Goal: Task Accomplishment & Management: Manage account settings

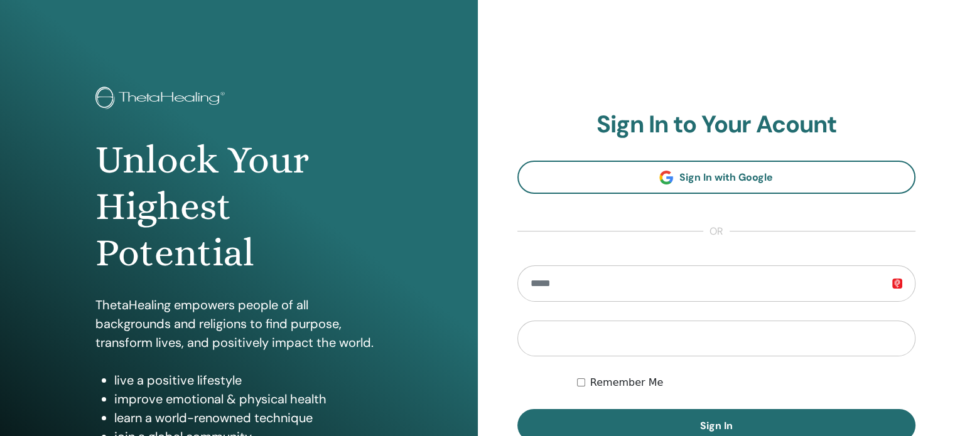
click at [738, 282] on input "email" at bounding box center [716, 284] width 399 height 36
type input "**********"
click at [517, 409] on button "Sign In" at bounding box center [716, 425] width 399 height 33
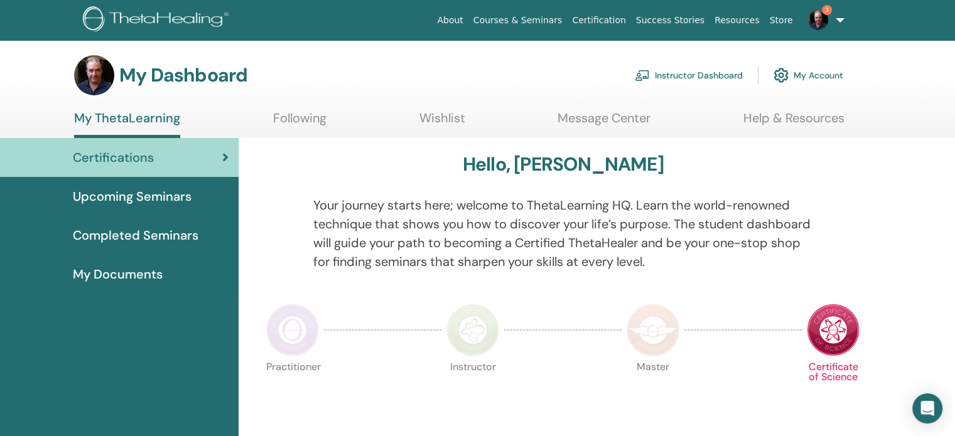
click at [704, 80] on link "Instructor Dashboard" at bounding box center [689, 76] width 108 height 28
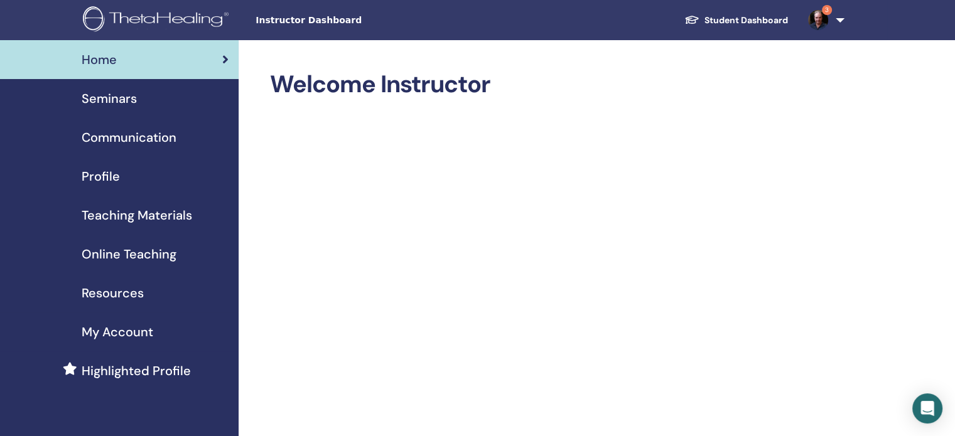
click at [117, 96] on span "Seminars" at bounding box center [109, 98] width 55 height 19
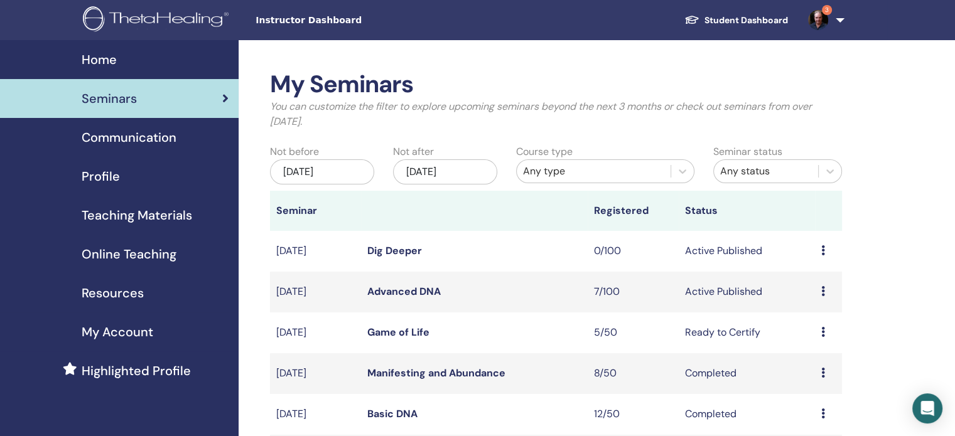
click at [404, 290] on link "Advanced DNA" at bounding box center [403, 291] width 73 height 13
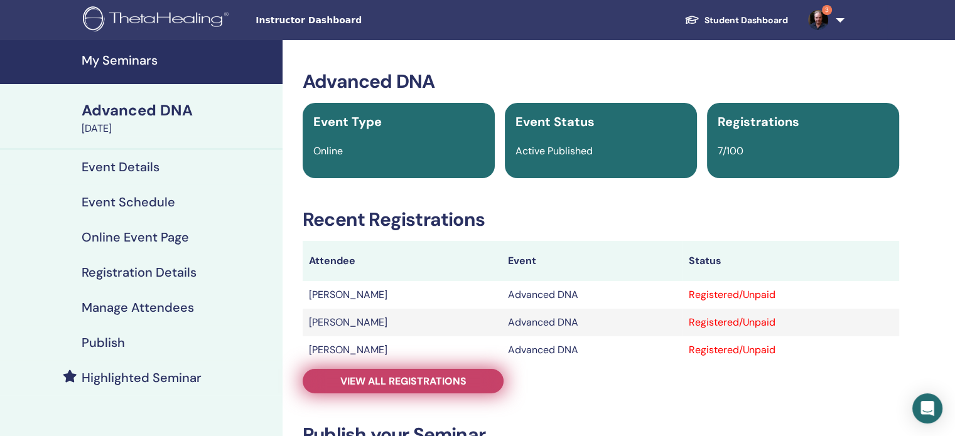
click at [419, 385] on span "View all registrations" at bounding box center [403, 381] width 126 height 13
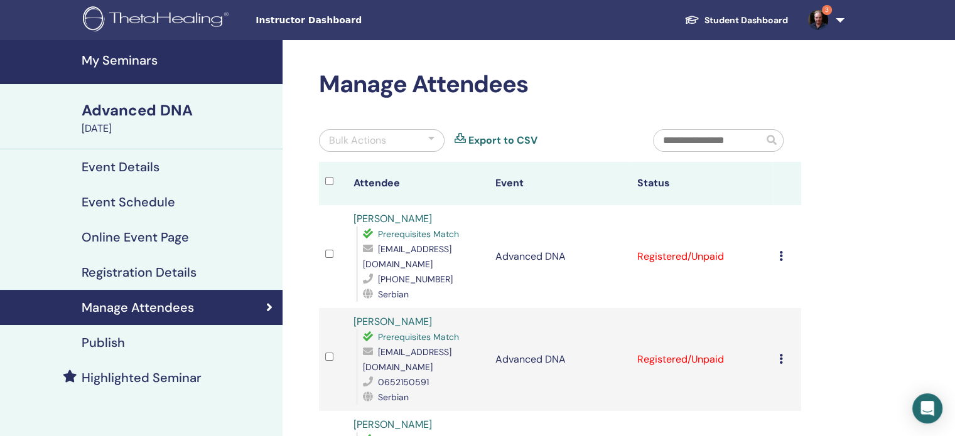
click at [131, 62] on h4 "My Seminars" at bounding box center [178, 60] width 193 height 15
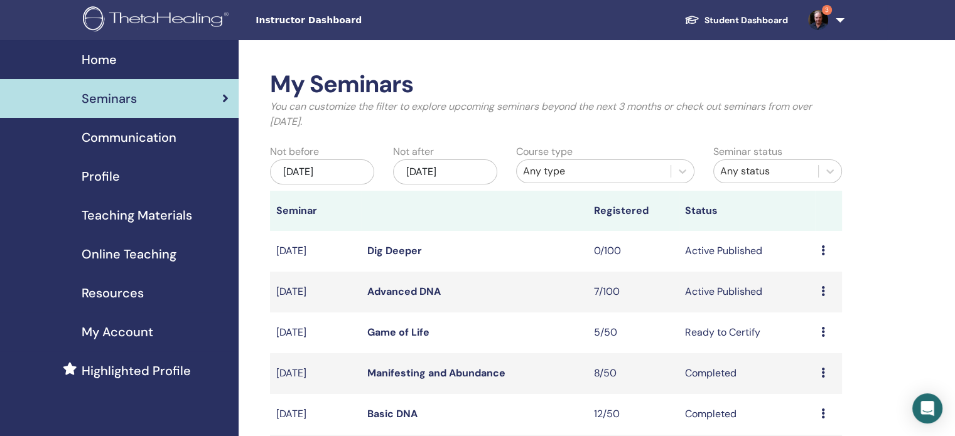
click at [834, 23] on link "3" at bounding box center [823, 20] width 51 height 40
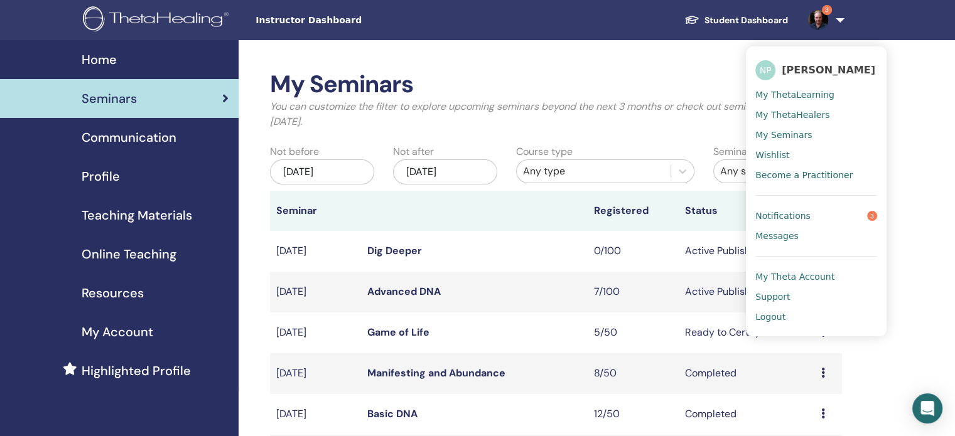
click at [770, 318] on span "Logout" at bounding box center [770, 316] width 30 height 11
